Goal: Task Accomplishment & Management: Use online tool/utility

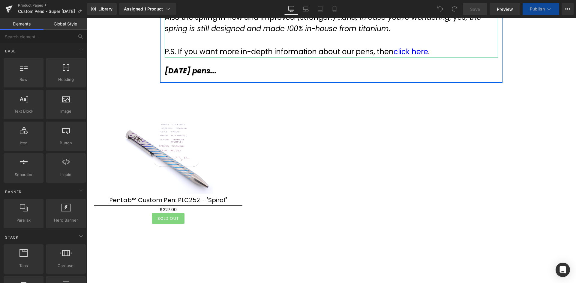
scroll to position [180, 0]
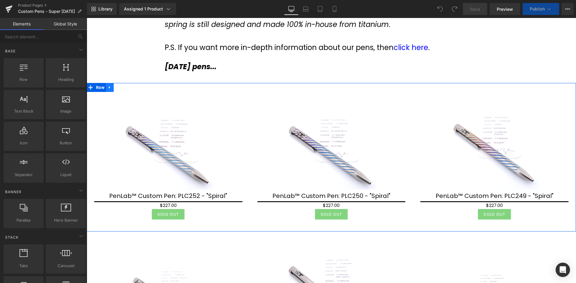
click at [110, 88] on icon at bounding box center [110, 87] width 4 height 4
click at [112, 88] on icon at bounding box center [110, 87] width 4 height 4
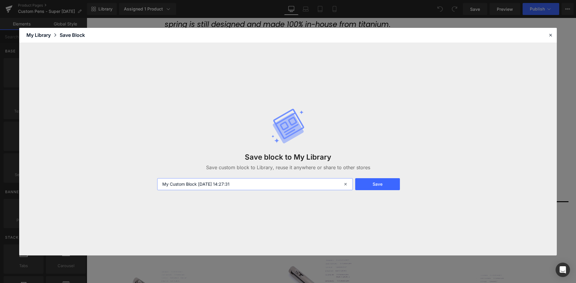
drag, startPoint x: 251, startPoint y: 185, endPoint x: 152, endPoint y: 182, distance: 99.0
click at [152, 182] on div "Save block to My Library Save custom block to Library, reuse it anywhere or sha…" at bounding box center [287, 149] width 537 height 213
type input "Product Box V1"
click at [372, 184] on button "Save" at bounding box center [377, 184] width 45 height 12
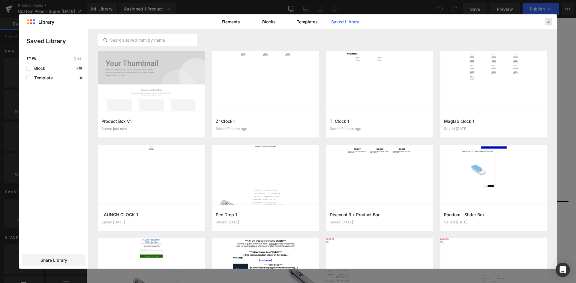
click at [546, 22] on icon at bounding box center [547, 21] width 5 height 5
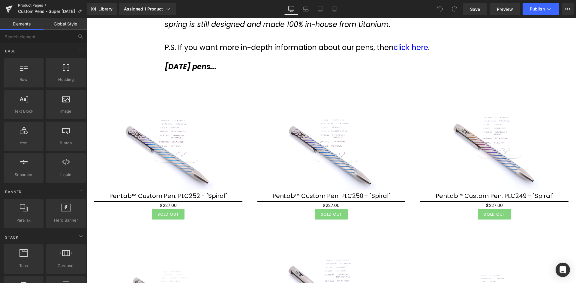
click at [32, 4] on link "Product Pages" at bounding box center [52, 5] width 69 height 5
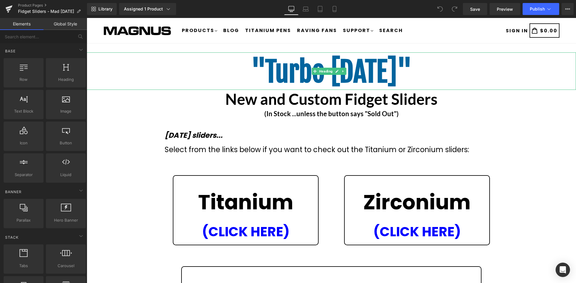
click at [380, 72] on span ""Turbo [DATE]"" at bounding box center [331, 72] width 161 height 35
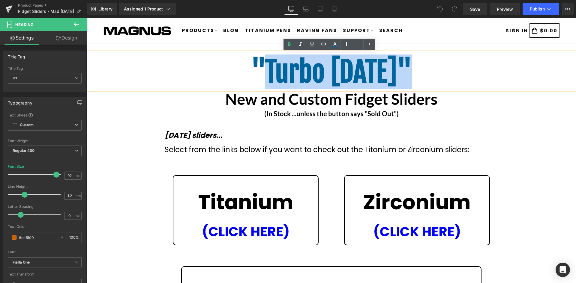
drag, startPoint x: 408, startPoint y: 72, endPoint x: 256, endPoint y: 65, distance: 152.2
click at [256, 65] on span ""Turbo [DATE]"" at bounding box center [331, 72] width 161 height 35
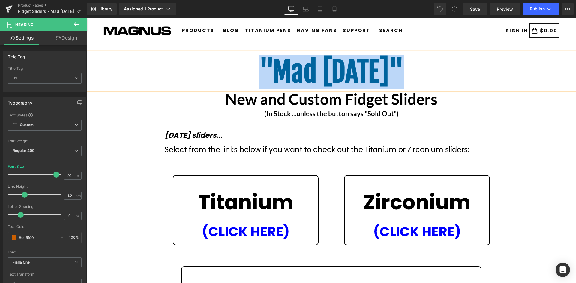
click at [343, 74] on span ""Mad [DATE]"" at bounding box center [331, 72] width 145 height 35
drag, startPoint x: 409, startPoint y: 73, endPoint x: 309, endPoint y: 59, distance: 100.6
click at [246, 67] on h1 ""Mad [DATE]"" at bounding box center [331, 71] width 489 height 33
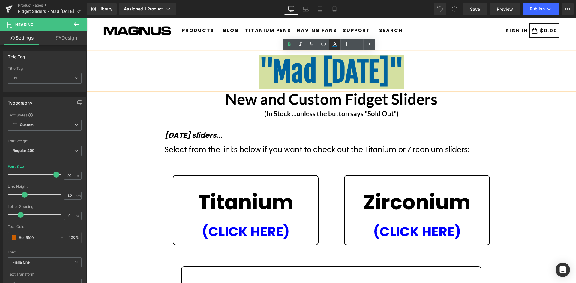
click at [336, 46] on icon at bounding box center [334, 44] width 7 height 7
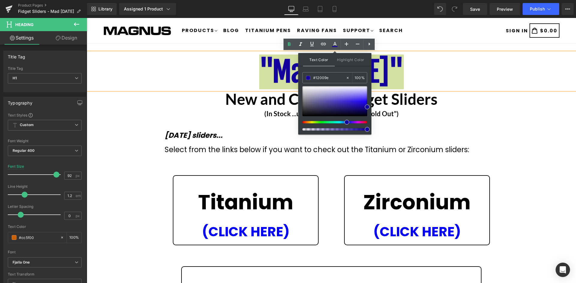
drag, startPoint x: 312, startPoint y: 122, endPoint x: 344, endPoint y: 125, distance: 31.6
click at [344, 125] on div at bounding box center [334, 108] width 65 height 44
drag, startPoint x: 364, startPoint y: 103, endPoint x: 367, endPoint y: 109, distance: 7.0
click at [367, 109] on div at bounding box center [334, 101] width 65 height 30
type input "#070075"
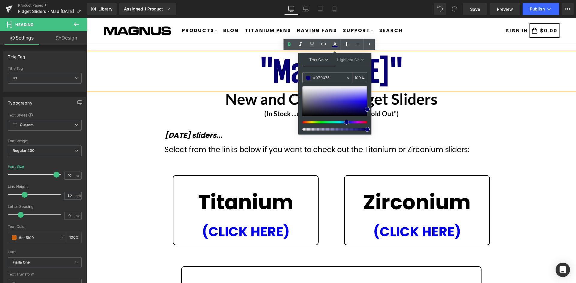
click at [462, 76] on h1 ""Mad [DATE]"" at bounding box center [331, 71] width 489 height 33
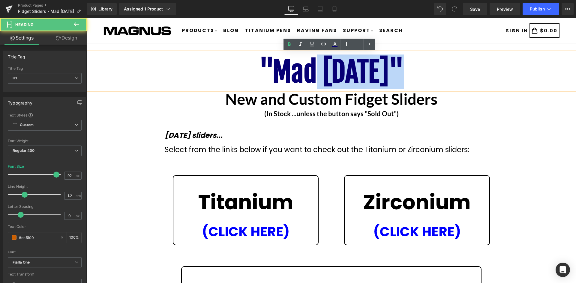
drag, startPoint x: 418, startPoint y: 71, endPoint x: 309, endPoint y: 67, distance: 109.5
click at [309, 67] on h1 ""Mad [DATE]"" at bounding box center [331, 71] width 489 height 33
click at [442, 69] on h1 ""Mad [DATE]"" at bounding box center [331, 71] width 489 height 33
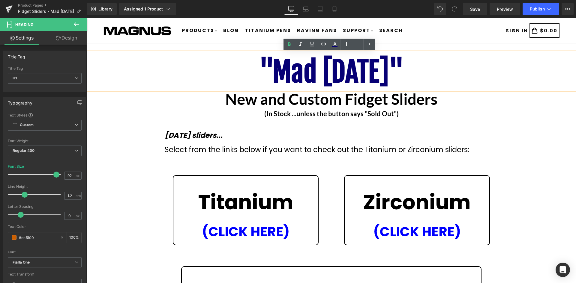
click at [524, 137] on div ""Mad [DATE]" Heading New and Custom Fidget Sliders Heading (In Stock ...unless …" at bounding box center [331, 240] width 489 height 376
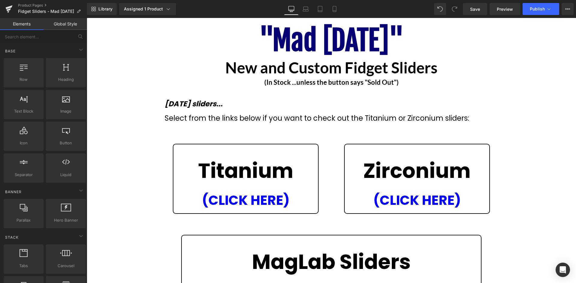
scroll to position [30, 0]
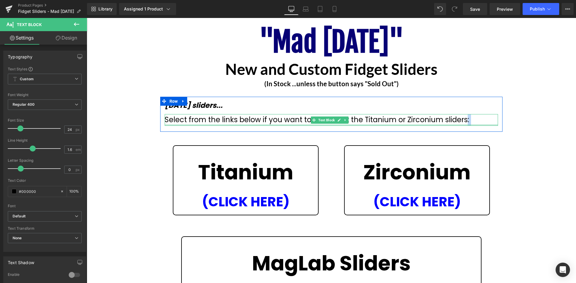
drag, startPoint x: 466, startPoint y: 121, endPoint x: 244, endPoint y: 125, distance: 222.2
click at [244, 125] on div "Select from the links below if you want to check out the Titanium or Zirconium …" at bounding box center [331, 119] width 333 height 11
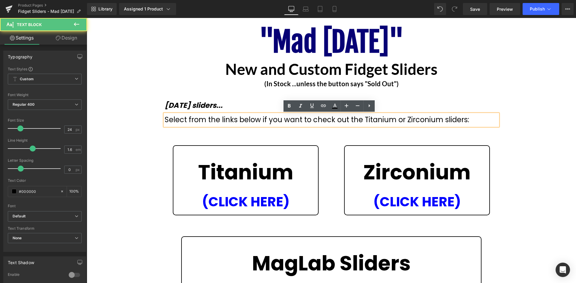
click at [258, 122] on span "Select from the links below if you want to check out the Titanium or Zirconium …" at bounding box center [317, 120] width 304 height 10
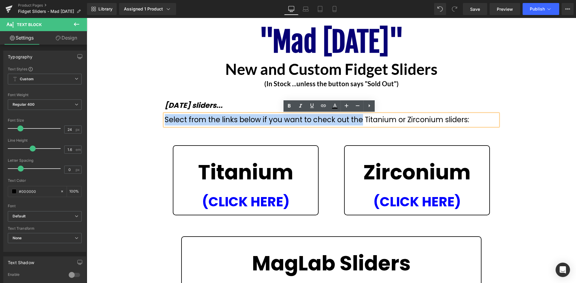
drag, startPoint x: 360, startPoint y: 120, endPoint x: 164, endPoint y: 118, distance: 195.5
click at [165, 118] on span "Select from the links below if you want to check out the Titanium or Zirconium …" at bounding box center [317, 120] width 304 height 10
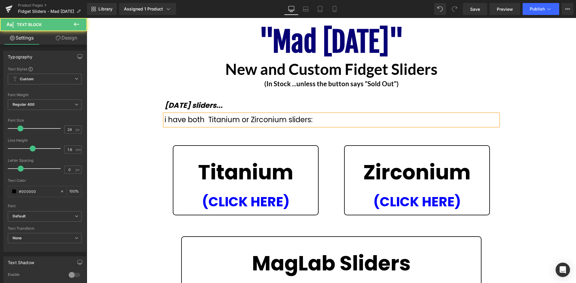
click at [165, 119] on span "i have both Titanium or Zirconium sliders:" at bounding box center [239, 120] width 148 height 10
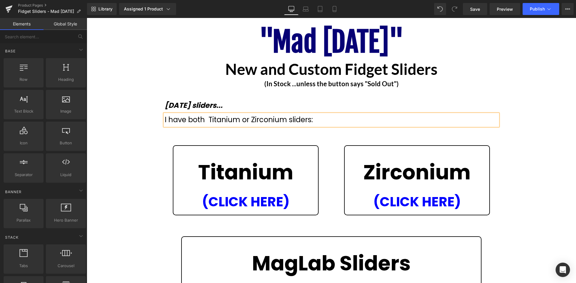
click at [548, 131] on div ""Mad [DATE]" Heading New and Custom Fidget Sliders Heading (In Stock ...unless …" at bounding box center [331, 210] width 489 height 376
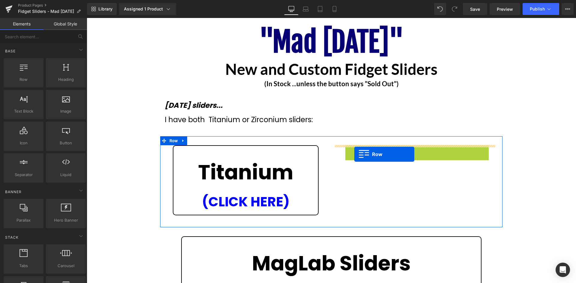
drag, startPoint x: 346, startPoint y: 150, endPoint x: 150, endPoint y: 114, distance: 198.8
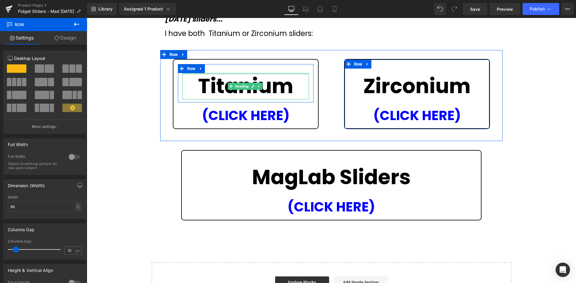
scroll to position [120, 0]
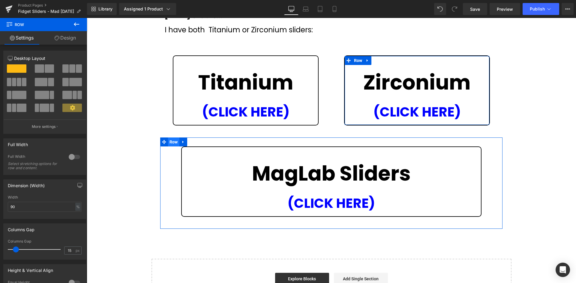
click at [171, 142] on span "Row" at bounding box center [173, 142] width 11 height 9
drag, startPoint x: 26, startPoint y: 207, endPoint x: 0, endPoint y: 206, distance: 26.4
click at [0, 206] on div "Dimension (Width) 70% Width 70 % % px" at bounding box center [45, 197] width 90 height 44
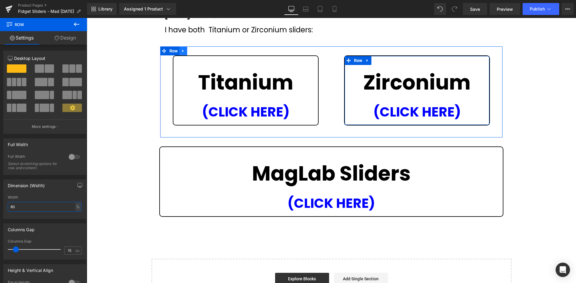
type input "80"
click at [182, 50] on icon at bounding box center [182, 51] width 1 height 3
click at [188, 50] on link at bounding box center [191, 50] width 8 height 9
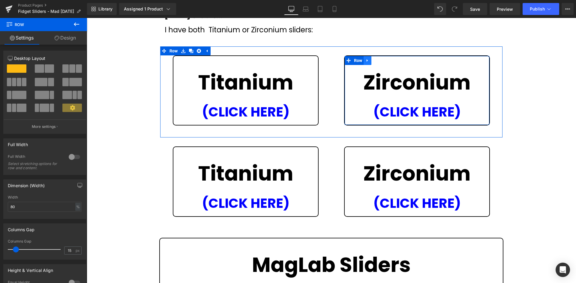
click at [368, 60] on link at bounding box center [367, 60] width 8 height 9
click at [381, 59] on icon at bounding box center [383, 60] width 4 height 4
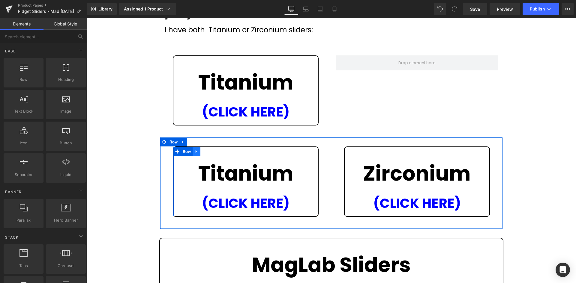
click at [195, 150] on icon at bounding box center [196, 152] width 4 height 4
click at [209, 150] on link at bounding box center [212, 151] width 8 height 9
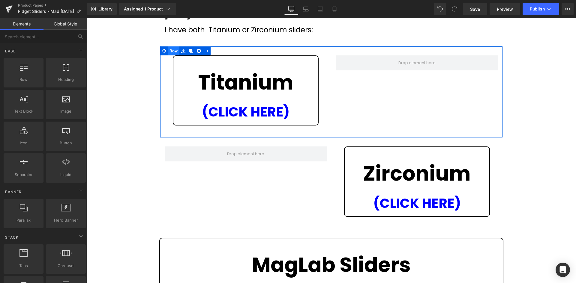
click at [173, 51] on span "Row" at bounding box center [173, 50] width 11 height 9
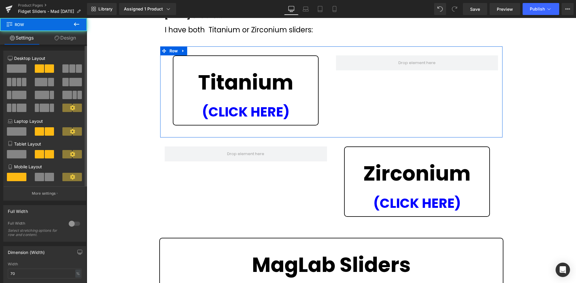
drag, startPoint x: 17, startPoint y: 67, endPoint x: 49, endPoint y: 73, distance: 32.6
click at [17, 67] on span at bounding box center [16, 68] width 19 height 8
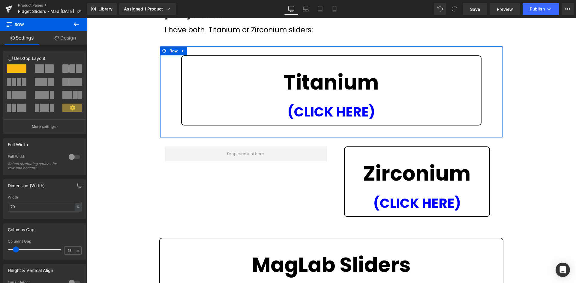
click at [169, 51] on ul "Row" at bounding box center [173, 50] width 27 height 9
drag, startPoint x: 27, startPoint y: 208, endPoint x: 0, endPoint y: 203, distance: 27.4
click at [0, 204] on div "Dimension (Width) 70% Width 70 % % px" at bounding box center [45, 197] width 90 height 44
type input "80"
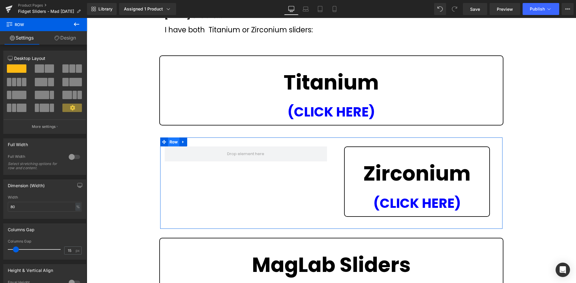
click at [174, 142] on span "Row" at bounding box center [173, 142] width 11 height 9
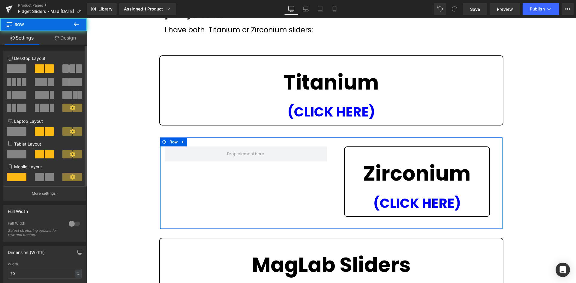
click at [19, 67] on span at bounding box center [16, 68] width 19 height 8
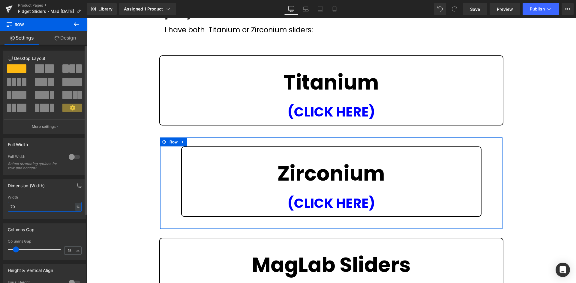
drag, startPoint x: 29, startPoint y: 207, endPoint x: 0, endPoint y: 205, distance: 29.4
click at [0, 205] on div "Dimension (Width) 70% Width 70 % % px" at bounding box center [45, 197] width 90 height 44
type input "80"
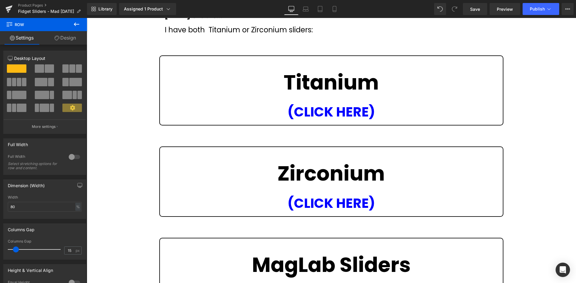
click at [548, 162] on div ""Mad [DATE]" Heading New and Custom Fidget Sliders Heading (In Stock ...unless …" at bounding box center [331, 166] width 489 height 467
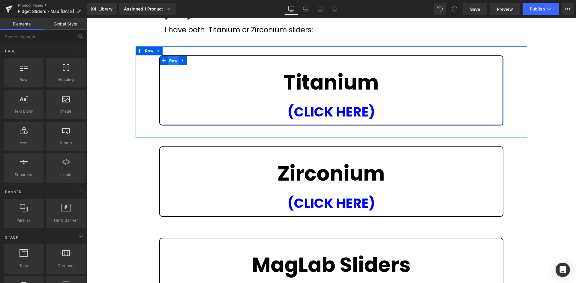
click at [173, 61] on span "Row" at bounding box center [173, 60] width 11 height 9
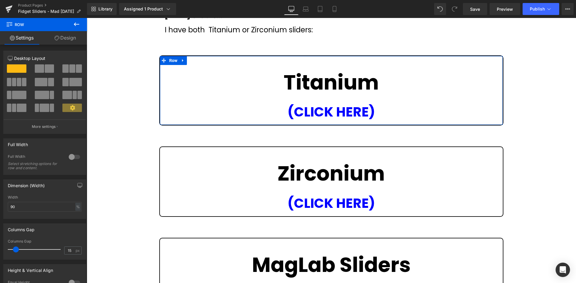
click at [68, 38] on link "Design" at bounding box center [64, 37] width 43 height 13
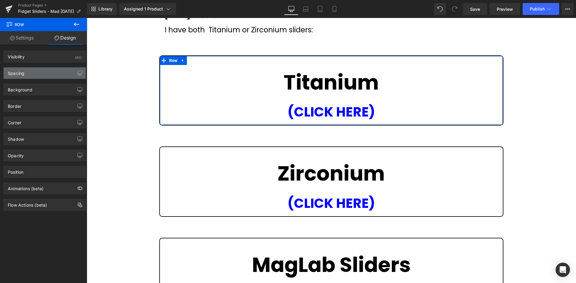
click at [32, 69] on div "Spacing" at bounding box center [45, 72] width 82 height 11
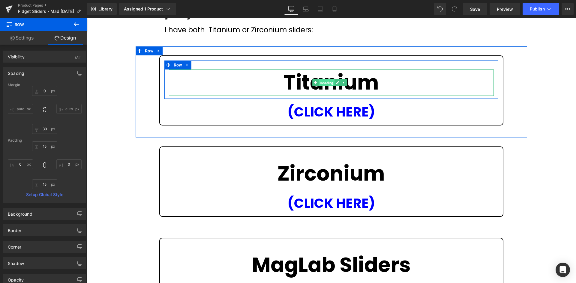
click at [324, 82] on span "Heading" at bounding box center [326, 82] width 16 height 7
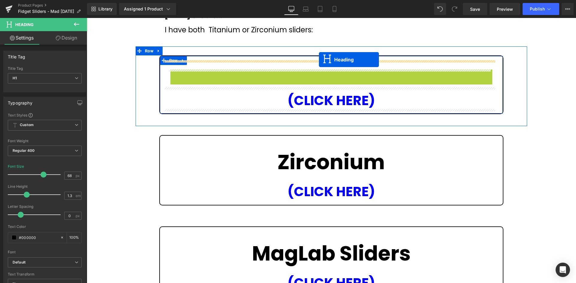
drag, startPoint x: 315, startPoint y: 83, endPoint x: 319, endPoint y: 60, distance: 23.4
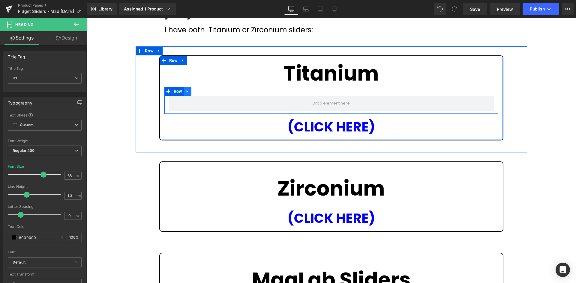
click at [186, 91] on icon at bounding box center [187, 91] width 4 height 4
click at [202, 90] on icon at bounding box center [203, 91] width 4 height 4
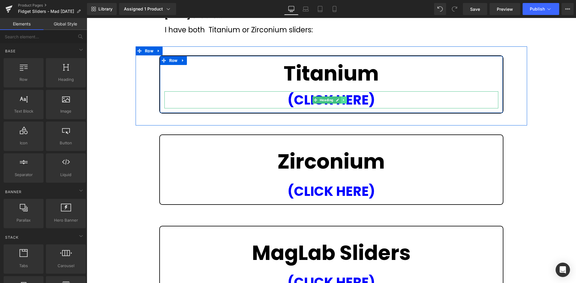
click at [343, 99] on icon at bounding box center [343, 100] width 3 height 4
click at [346, 100] on icon at bounding box center [346, 100] width 3 height 4
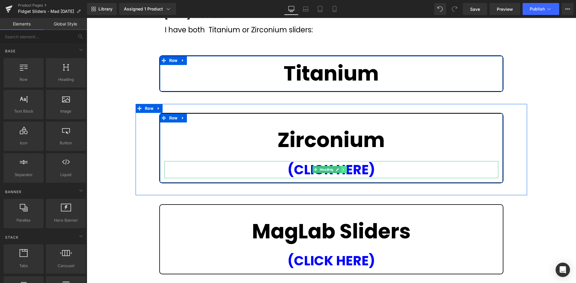
click at [342, 169] on icon at bounding box center [343, 170] width 3 height 4
click at [347, 169] on icon at bounding box center [346, 169] width 3 height 3
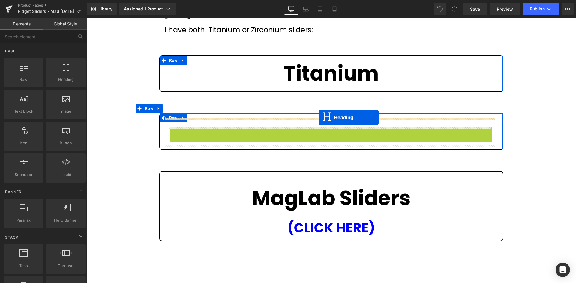
drag, startPoint x: 315, startPoint y: 140, endPoint x: 318, endPoint y: 118, distance: 22.7
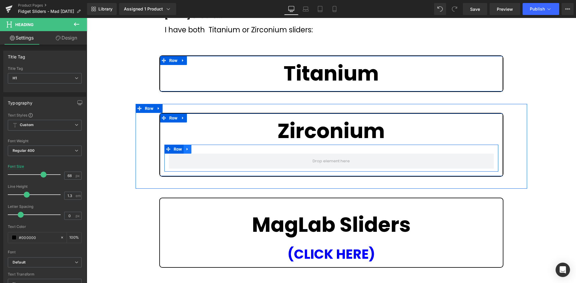
click at [186, 151] on icon at bounding box center [187, 149] width 4 height 4
click at [201, 149] on icon at bounding box center [203, 149] width 4 height 4
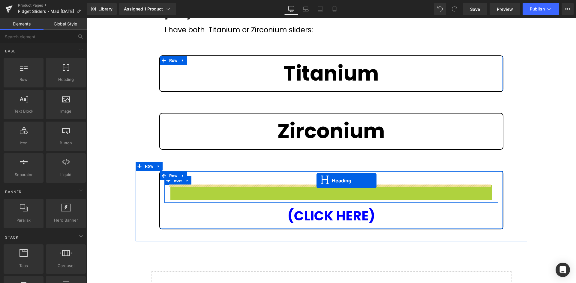
drag, startPoint x: 315, startPoint y: 198, endPoint x: 316, endPoint y: 181, distance: 17.1
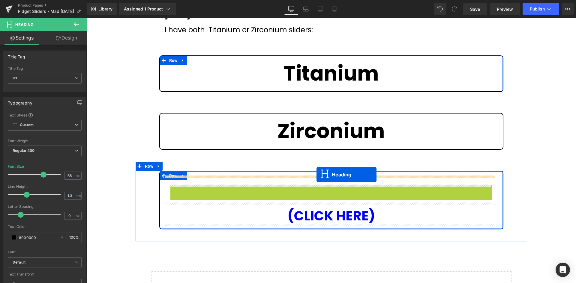
drag, startPoint x: 314, startPoint y: 198, endPoint x: 316, endPoint y: 175, distance: 23.2
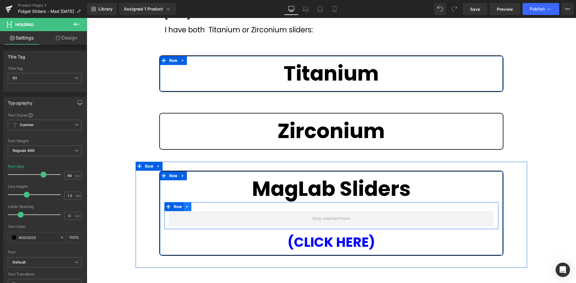
click at [187, 208] on icon at bounding box center [187, 207] width 1 height 3
click at [202, 207] on icon at bounding box center [203, 207] width 4 height 4
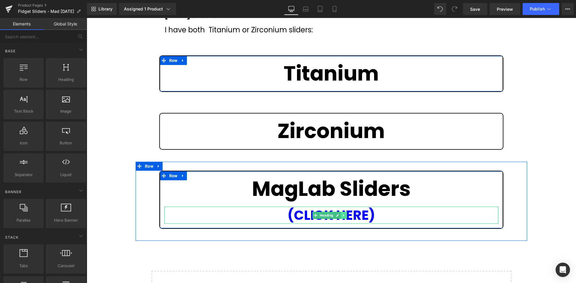
click at [343, 214] on icon at bounding box center [343, 216] width 3 height 4
click at [345, 215] on icon at bounding box center [346, 215] width 3 height 3
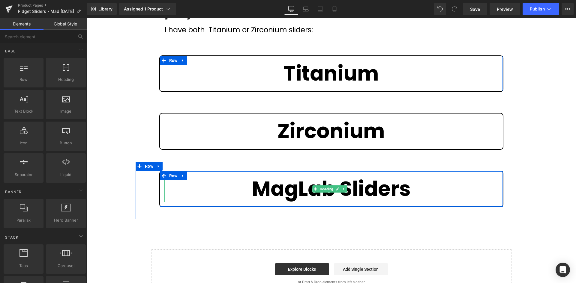
click at [366, 187] on strong "MagLab Sliders" at bounding box center [331, 189] width 159 height 28
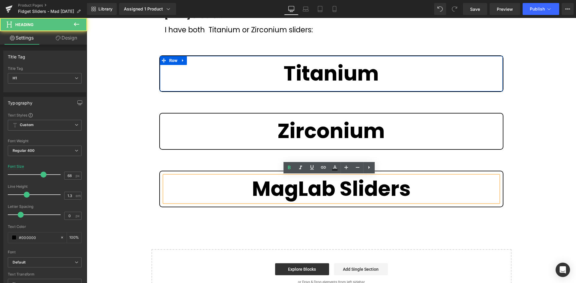
click at [365, 190] on strong "MagLab Sliders" at bounding box center [331, 189] width 159 height 28
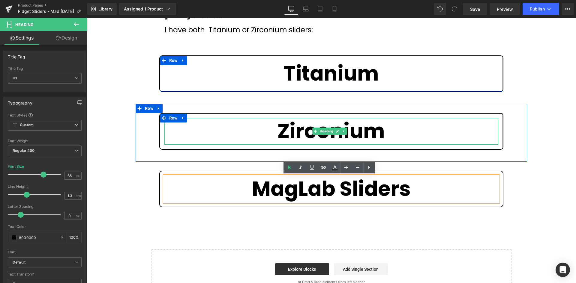
click at [358, 138] on strong "Zirconium" at bounding box center [330, 131] width 107 height 28
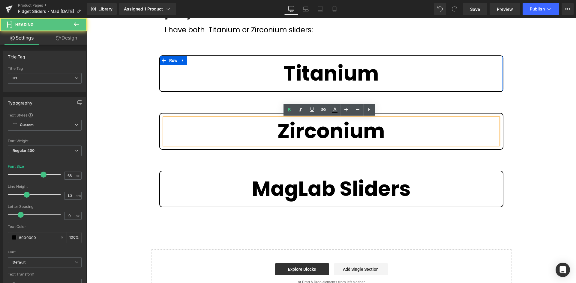
click at [358, 136] on strong "Zirconium" at bounding box center [330, 131] width 107 height 28
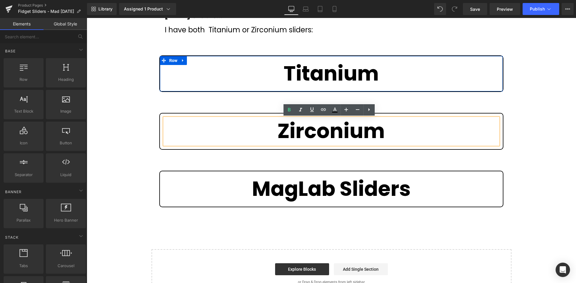
click at [531, 157] on div ""Mad [DATE]" Heading New and Custom Fidget Sliders Heading (In Stock ...unless …" at bounding box center [331, 116] width 489 height 366
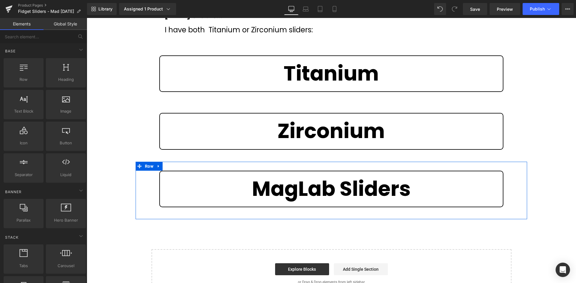
drag, startPoint x: 159, startPoint y: 166, endPoint x: 174, endPoint y: 166, distance: 15.0
click at [159, 166] on icon at bounding box center [159, 166] width 4 height 4
click at [174, 165] on icon at bounding box center [174, 166] width 4 height 4
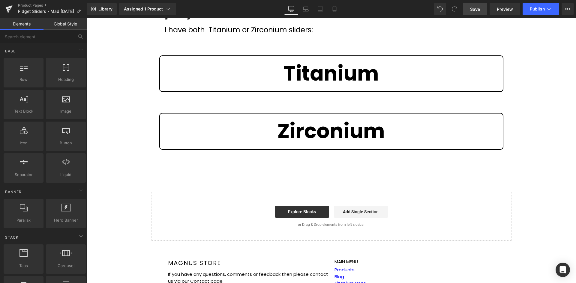
click at [486, 7] on link "Save" at bounding box center [475, 9] width 24 height 12
click at [104, 10] on span "Library" at bounding box center [105, 8] width 14 height 5
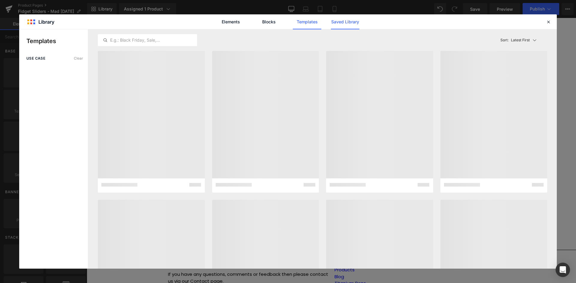
click at [345, 19] on link "Saved Library" at bounding box center [345, 21] width 28 height 15
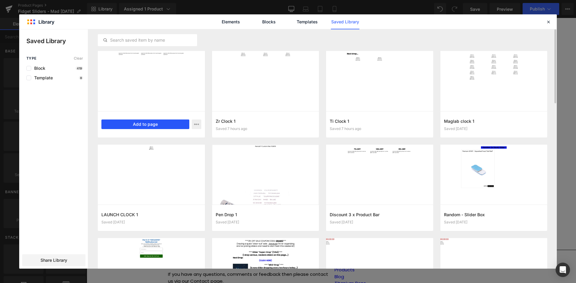
click at [147, 124] on button "Add to page" at bounding box center [145, 125] width 88 height 10
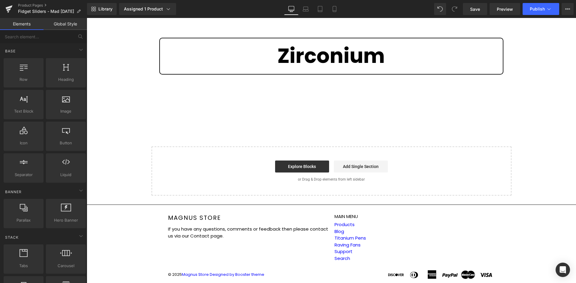
scroll to position [198, 0]
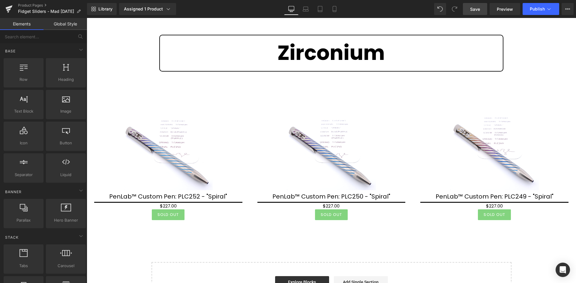
click at [482, 7] on link "Save" at bounding box center [475, 9] width 24 height 12
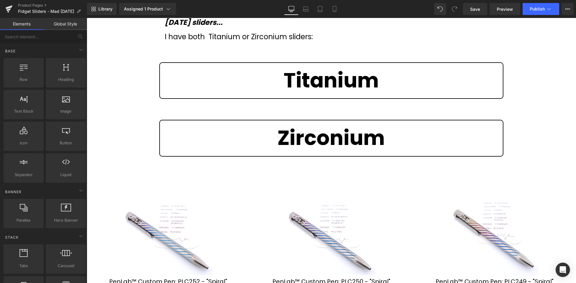
scroll to position [18, 0]
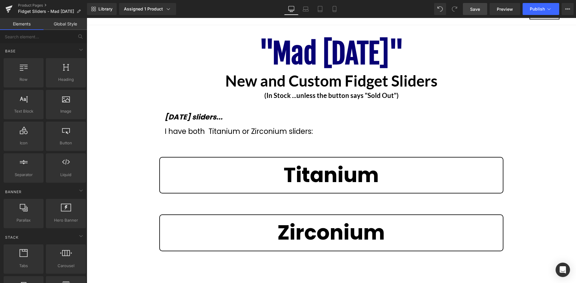
click at [480, 9] on span "Save" at bounding box center [475, 9] width 10 height 6
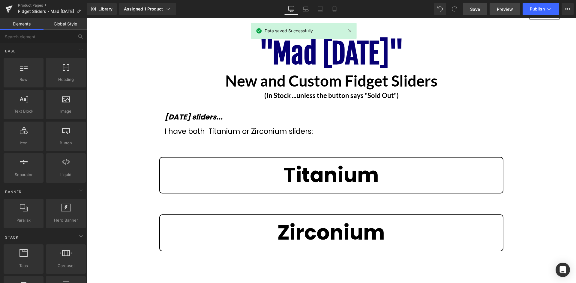
click at [507, 11] on span "Preview" at bounding box center [505, 9] width 16 height 6
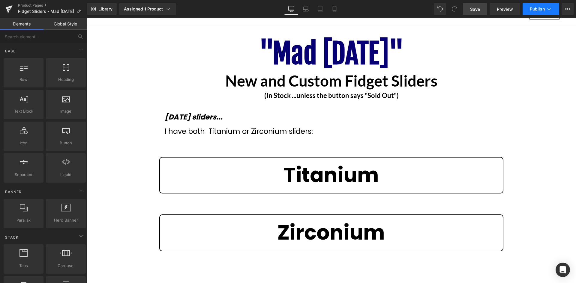
click at [537, 7] on span "Publish" at bounding box center [537, 9] width 15 height 5
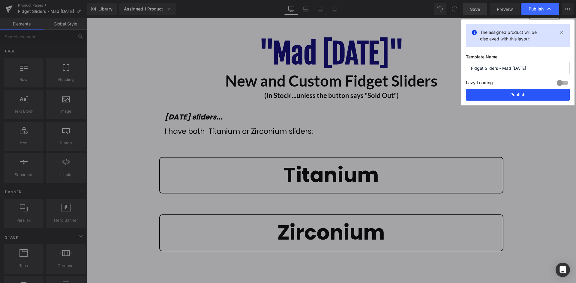
click at [520, 95] on button "Publish" at bounding box center [518, 95] width 104 height 12
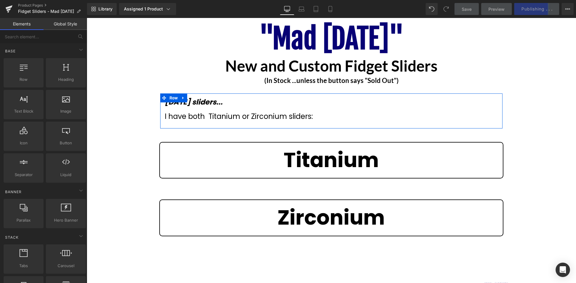
scroll to position [48, 0]
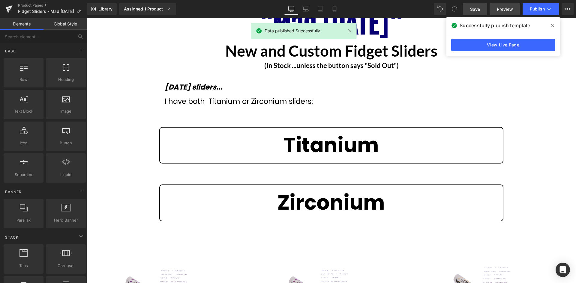
click at [505, 10] on span "Preview" at bounding box center [505, 9] width 16 height 6
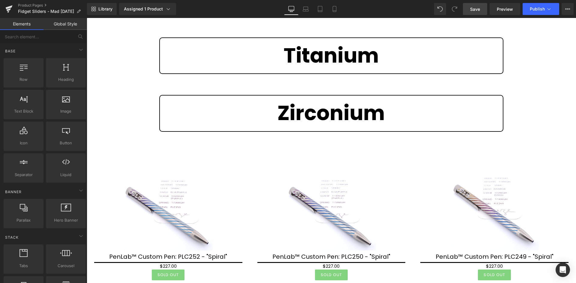
scroll to position [138, 0]
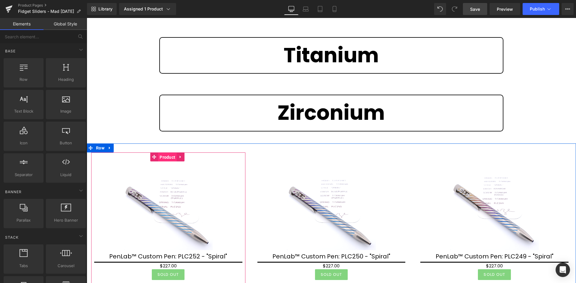
click at [168, 157] on span "Product" at bounding box center [167, 157] width 19 height 9
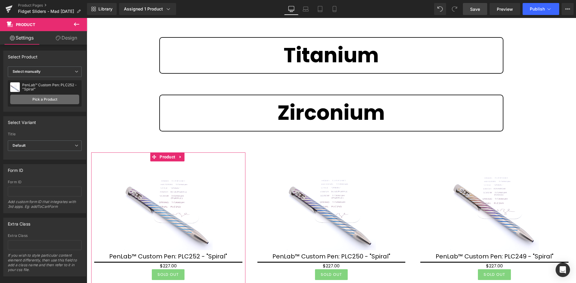
click at [44, 101] on link "Pick a Product" at bounding box center [44, 100] width 69 height 10
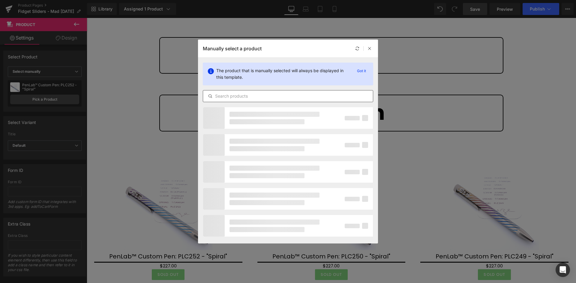
click at [282, 98] on input "text" at bounding box center [288, 96] width 170 height 7
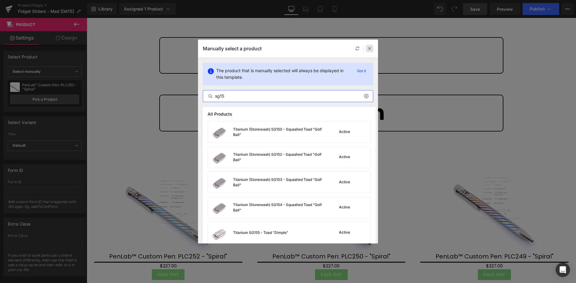
type input "sg15"
click at [369, 50] on icon at bounding box center [369, 48] width 4 height 4
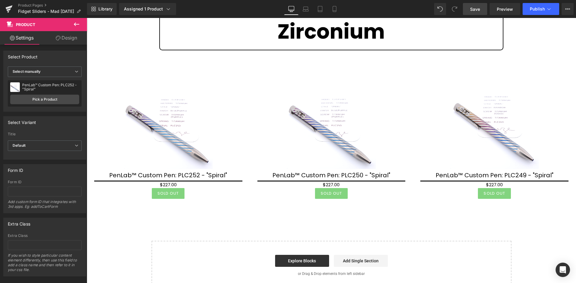
scroll to position [228, 0]
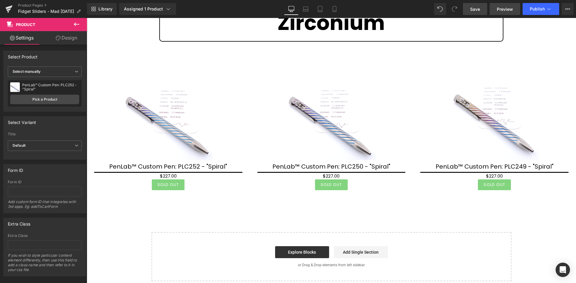
click at [509, 11] on span "Preview" at bounding box center [505, 9] width 16 height 6
click at [76, 25] on icon at bounding box center [76, 24] width 7 height 7
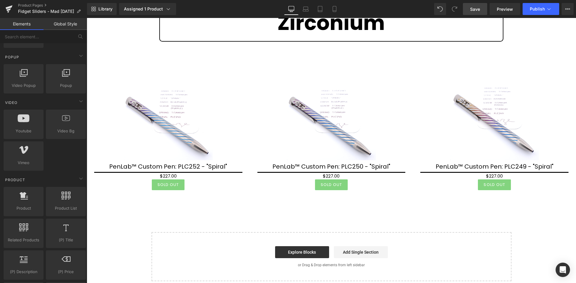
scroll to position [360, 0]
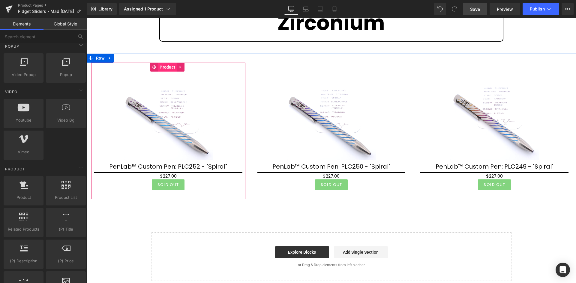
click at [170, 65] on span "Product" at bounding box center [167, 67] width 19 height 9
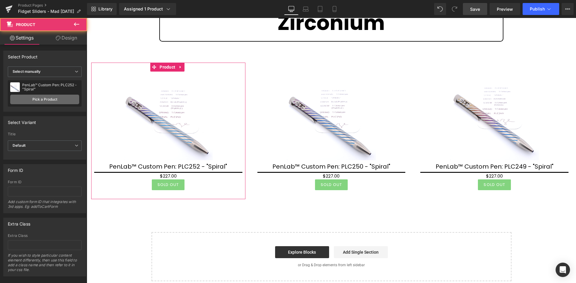
click at [43, 99] on link "Pick a Product" at bounding box center [44, 100] width 69 height 10
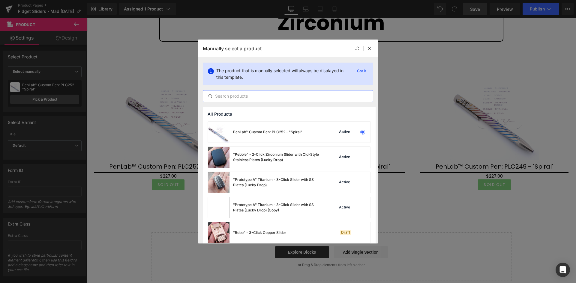
click at [235, 96] on input "text" at bounding box center [288, 96] width 170 height 7
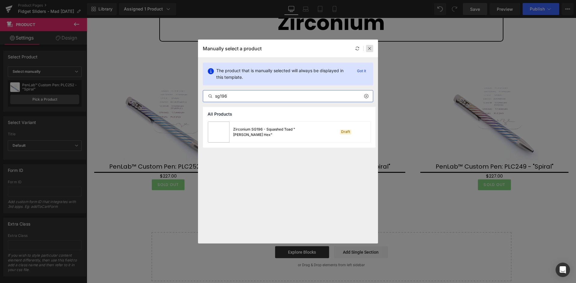
type input "sg196"
click at [368, 48] on icon at bounding box center [369, 48] width 4 height 4
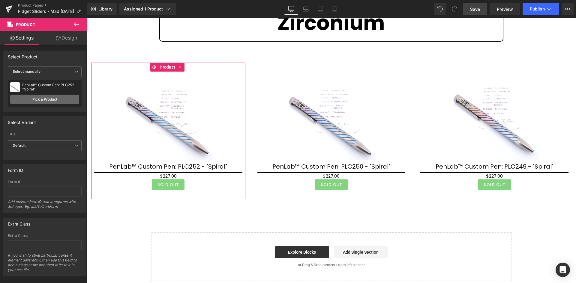
click at [43, 101] on link "Pick a Product" at bounding box center [44, 100] width 69 height 10
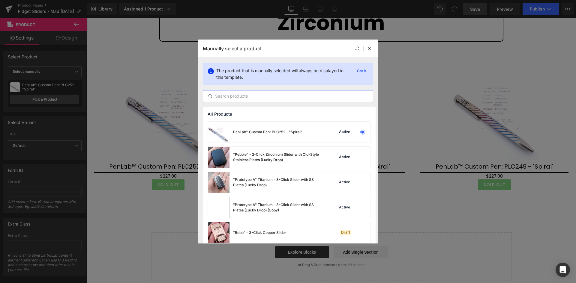
click at [230, 98] on input "text" at bounding box center [288, 96] width 170 height 7
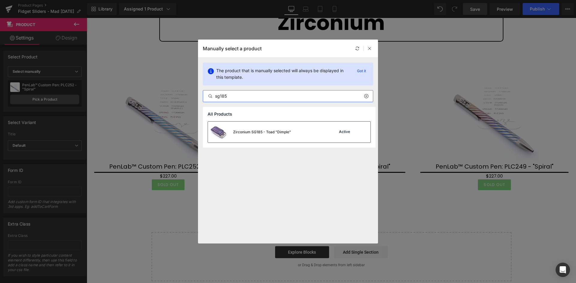
type input "sg185"
click at [306, 128] on div "Zirconium SG185 - Toad "Dimple" Active" at bounding box center [289, 132] width 163 height 21
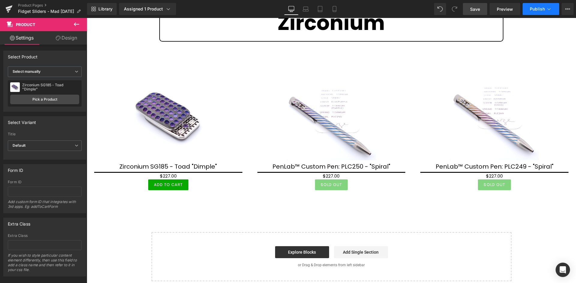
click at [537, 8] on span "Publish" at bounding box center [537, 9] width 15 height 5
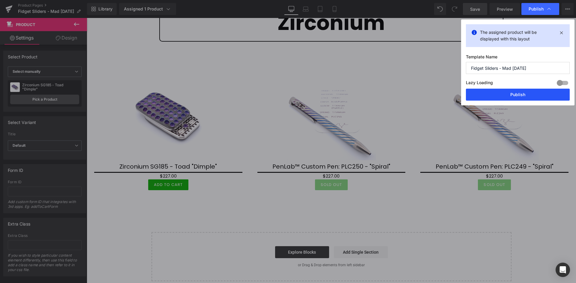
click at [518, 96] on button "Publish" at bounding box center [518, 95] width 104 height 12
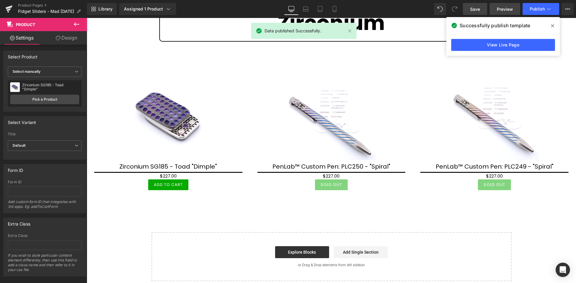
click at [503, 7] on span "Preview" at bounding box center [505, 9] width 16 height 6
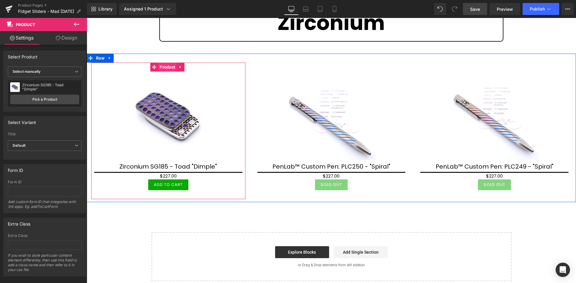
click at [173, 69] on span "Product" at bounding box center [167, 67] width 19 height 9
click at [167, 68] on span "Product" at bounding box center [167, 67] width 19 height 9
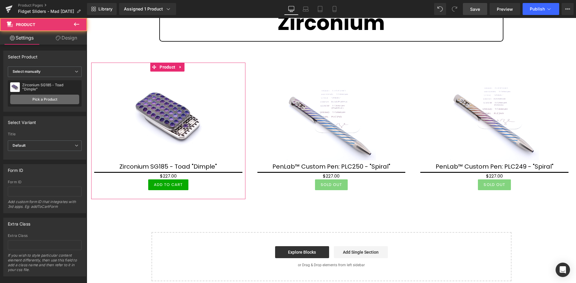
click at [48, 97] on link "Pick a Product" at bounding box center [44, 100] width 69 height 10
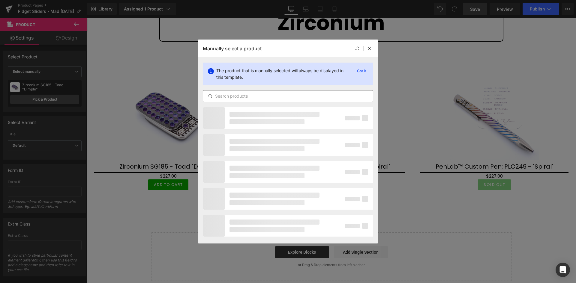
click at [277, 97] on input "text" at bounding box center [288, 96] width 170 height 7
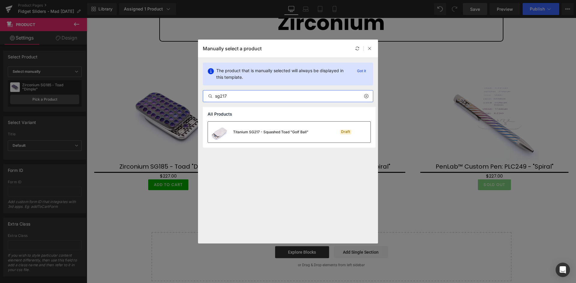
type input "sg217"
drag, startPoint x: 305, startPoint y: 133, endPoint x: 226, endPoint y: 113, distance: 81.6
click at [305, 133] on div "Titanium SG217 - Squashed Toad "Golf Ball"" at bounding box center [270, 132] width 75 height 5
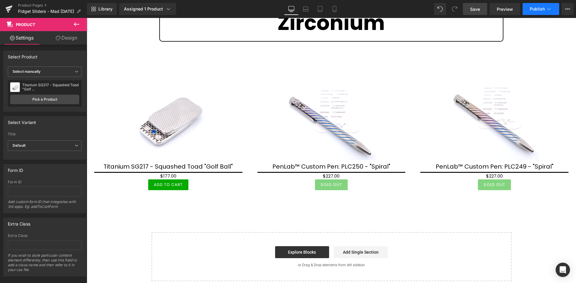
click at [540, 8] on span "Publish" at bounding box center [537, 9] width 15 height 5
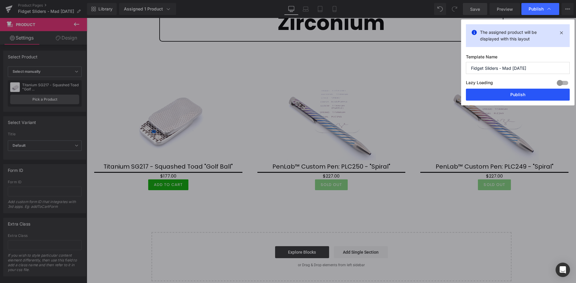
click at [522, 93] on button "Publish" at bounding box center [518, 95] width 104 height 12
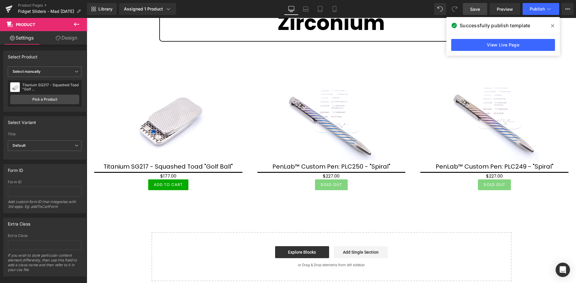
drag, startPoint x: 552, startPoint y: 26, endPoint x: 164, endPoint y: 69, distance: 390.1
click at [552, 26] on icon at bounding box center [552, 25] width 3 height 3
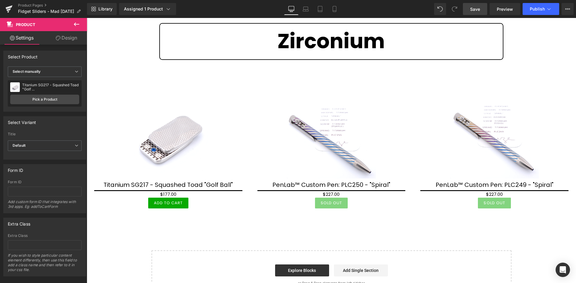
scroll to position [120, 0]
